Goal: Task Accomplishment & Management: Use online tool/utility

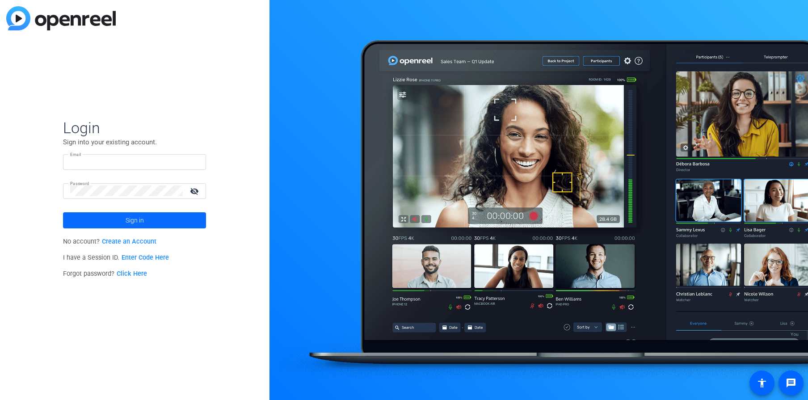
type input "[EMAIL_ADDRESS][DOMAIN_NAME]"
click at [118, 219] on span at bounding box center [134, 219] width 143 height 21
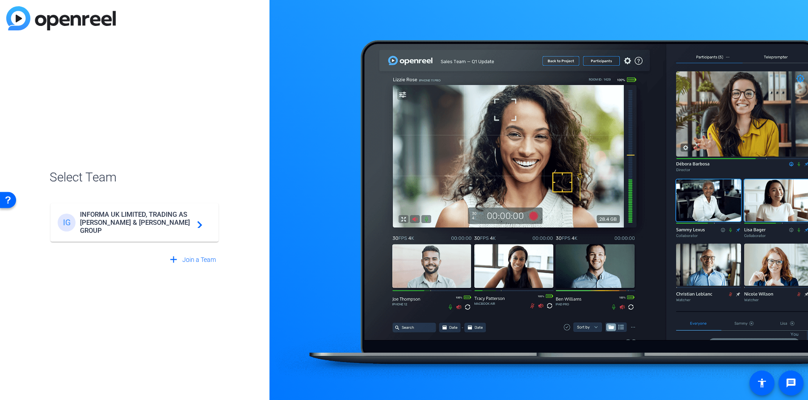
click at [175, 226] on span "INFORMA UK LIMITED, TRADING AS [PERSON_NAME] & [PERSON_NAME] GROUP" at bounding box center [136, 222] width 112 height 24
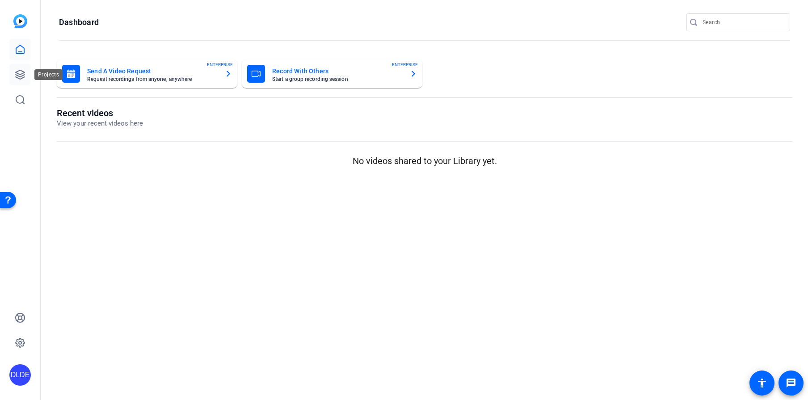
click at [15, 69] on link at bounding box center [19, 74] width 21 height 21
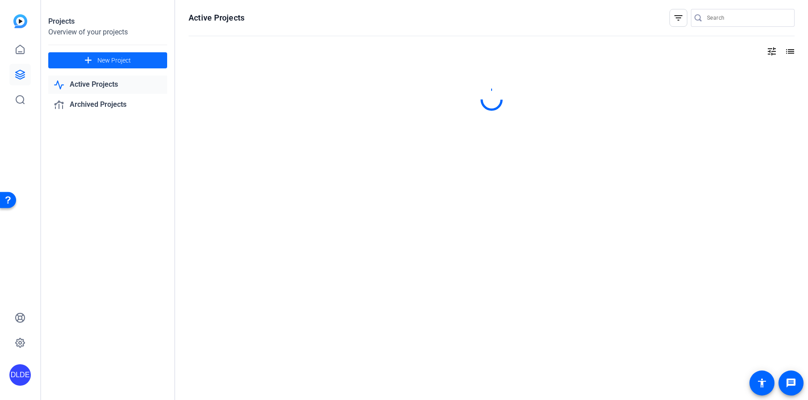
click at [115, 60] on span "New Project" at bounding box center [114, 60] width 34 height 9
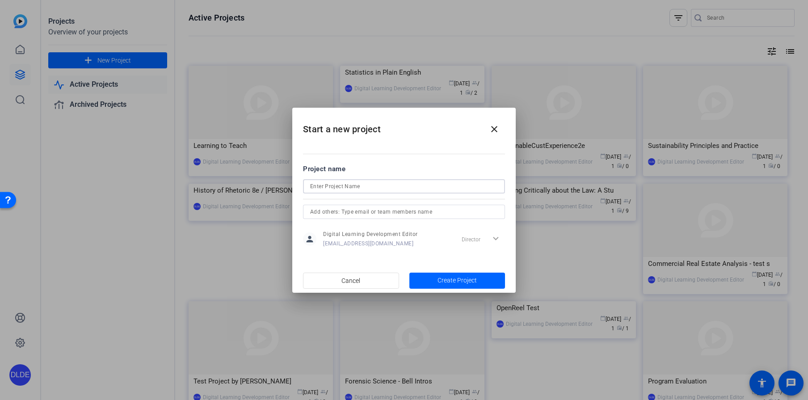
click at [396, 187] on input at bounding box center [404, 186] width 188 height 11
type input "Interpersonal Communication 3e"
click at [452, 280] on span "Create Project" at bounding box center [456, 280] width 39 height 9
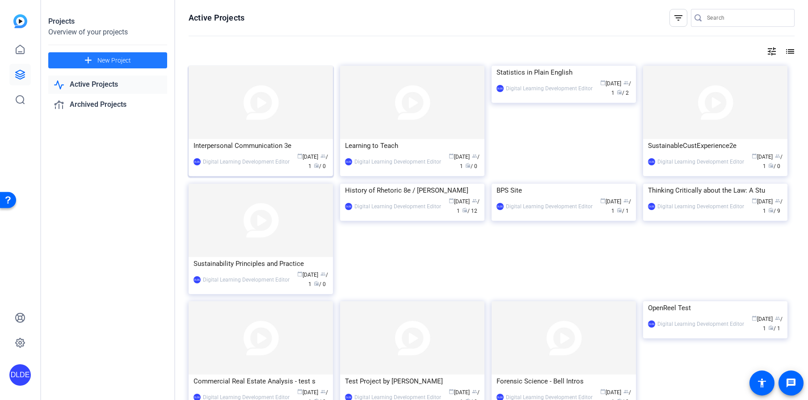
click at [259, 145] on div "Interpersonal Communication 3e" at bounding box center [260, 145] width 134 height 13
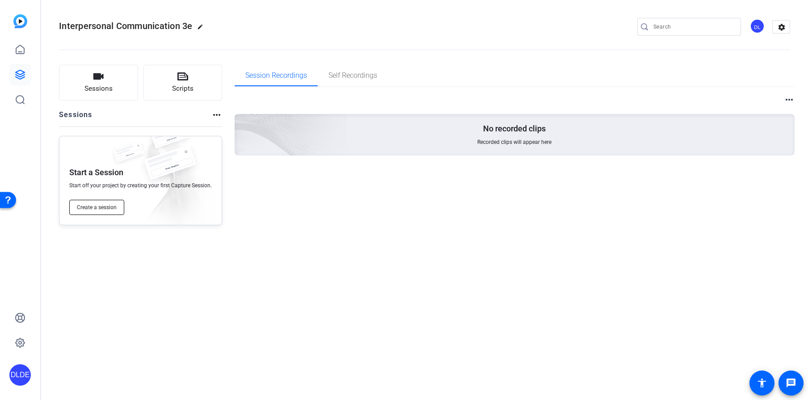
click at [117, 208] on button "Create a session" at bounding box center [96, 207] width 55 height 15
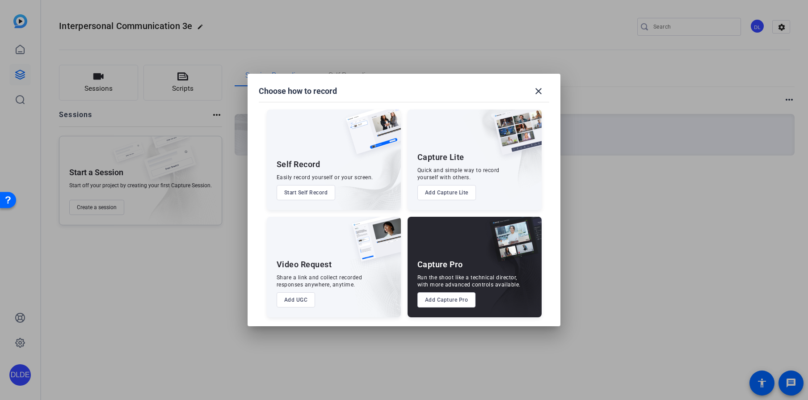
click at [295, 302] on button "Add UGC" at bounding box center [296, 299] width 39 height 15
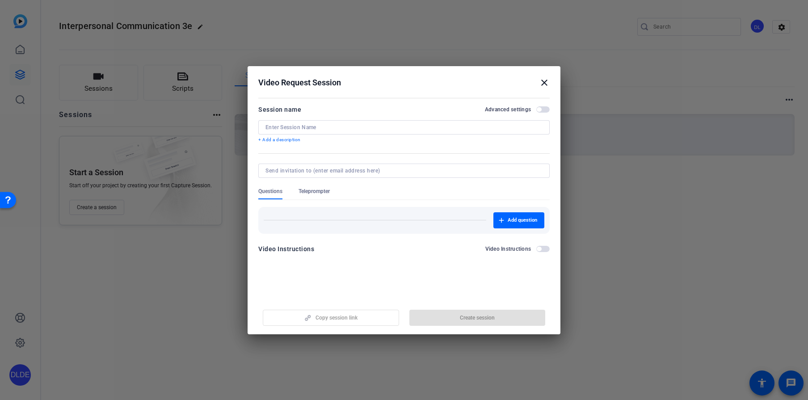
click at [303, 125] on input at bounding box center [403, 127] width 277 height 7
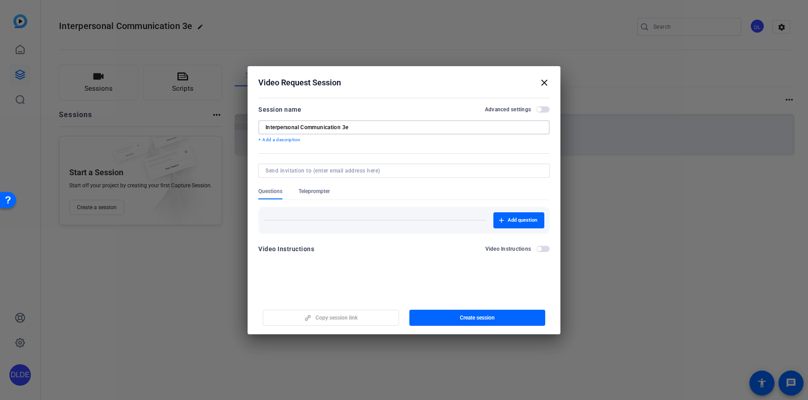
type input "Interpersonal Communication 3e"
click at [381, 101] on mat-dialog-content "Session name Advanced settings Interpersonal Communication 3e + Add a descripti…" at bounding box center [403, 182] width 313 height 174
click at [310, 191] on span "Teleprompter" at bounding box center [313, 191] width 31 height 7
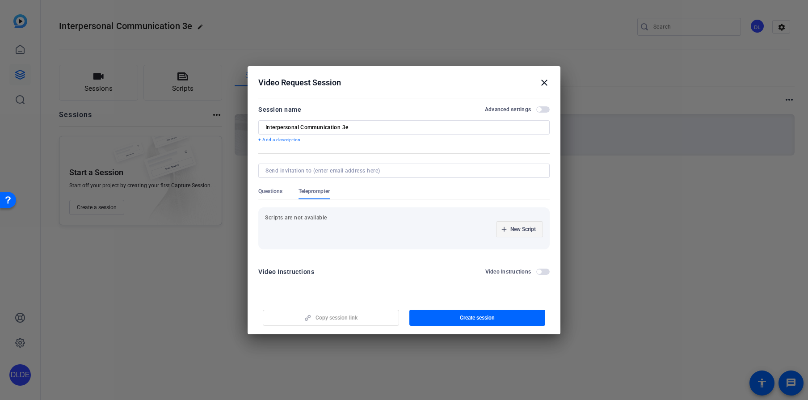
click at [528, 227] on span "New Script" at bounding box center [522, 229] width 25 height 7
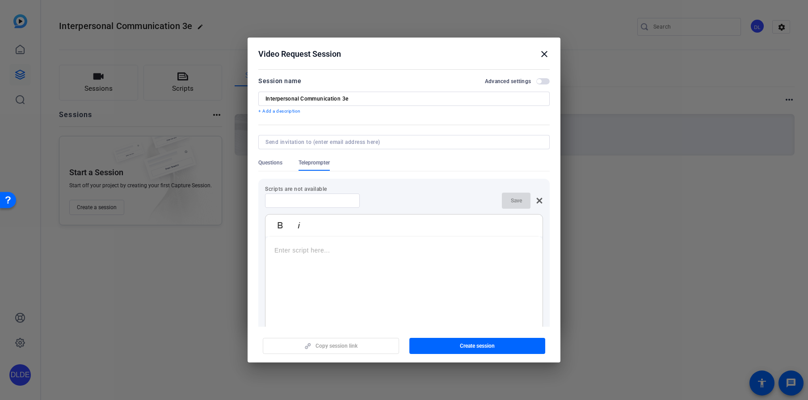
click at [317, 201] on input at bounding box center [312, 200] width 80 height 7
click at [303, 245] on div at bounding box center [403, 292] width 277 height 112
drag, startPoint x: 297, startPoint y: 199, endPoint x: 262, endPoint y: 202, distance: 35.0
click at [262, 202] on div "Scripts are not available Test Save Bold Italic Enter script here... 0 word cou…" at bounding box center [403, 272] width 291 height 186
type input "Placeholder"
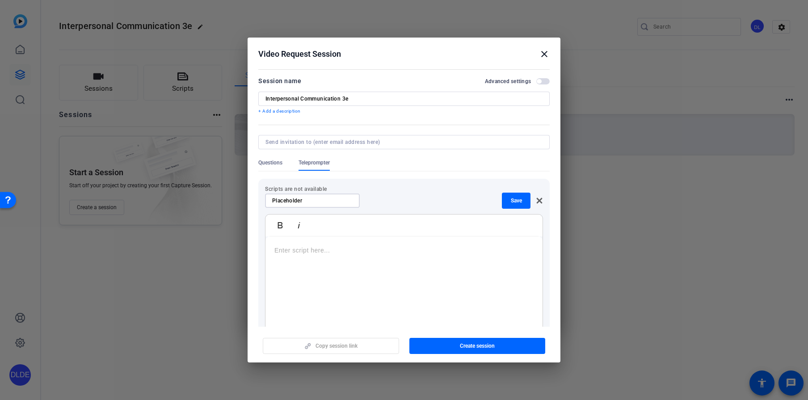
click at [295, 251] on p at bounding box center [403, 250] width 259 height 10
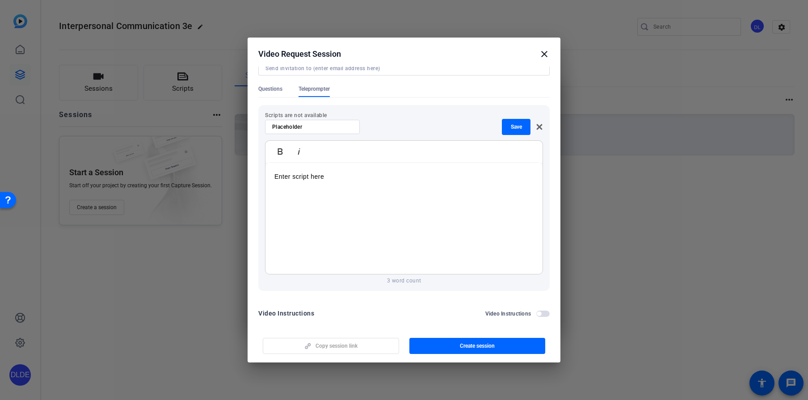
scroll to position [81, 0]
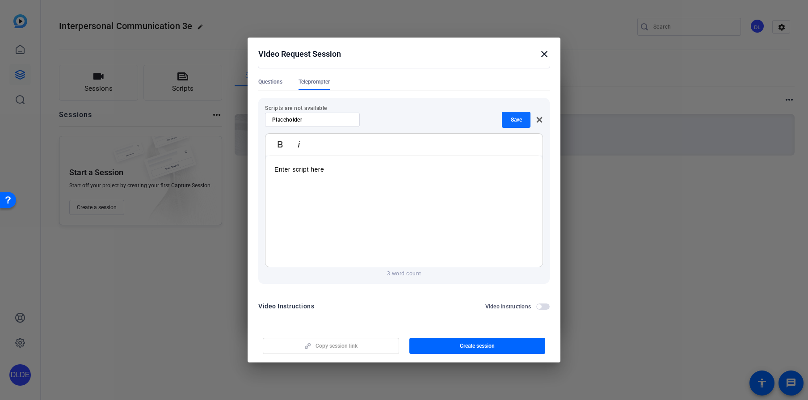
click at [511, 126] on span "button" at bounding box center [516, 119] width 29 height 21
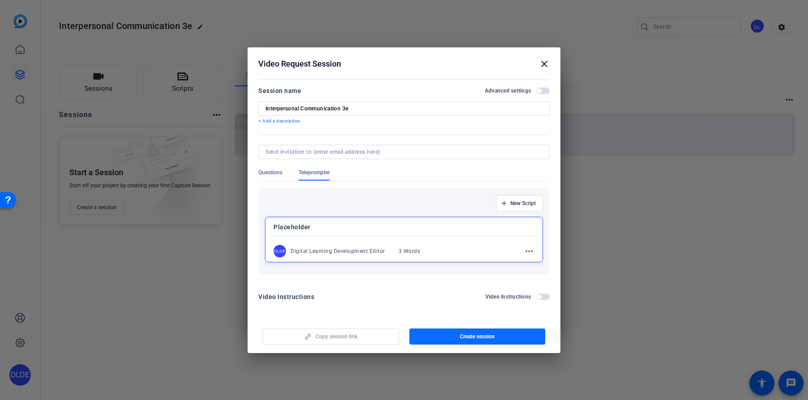
click at [449, 333] on span "button" at bounding box center [477, 336] width 136 height 21
click at [336, 336] on span "Copy session link" at bounding box center [336, 336] width 42 height 7
drag, startPoint x: 518, startPoint y: 59, endPoint x: 553, endPoint y: 59, distance: 35.3
click at [553, 59] on h2 "Video Request Session close" at bounding box center [403, 61] width 313 height 29
click at [545, 64] on mat-icon "close" at bounding box center [544, 64] width 11 height 11
